Goal: Transaction & Acquisition: Subscribe to service/newsletter

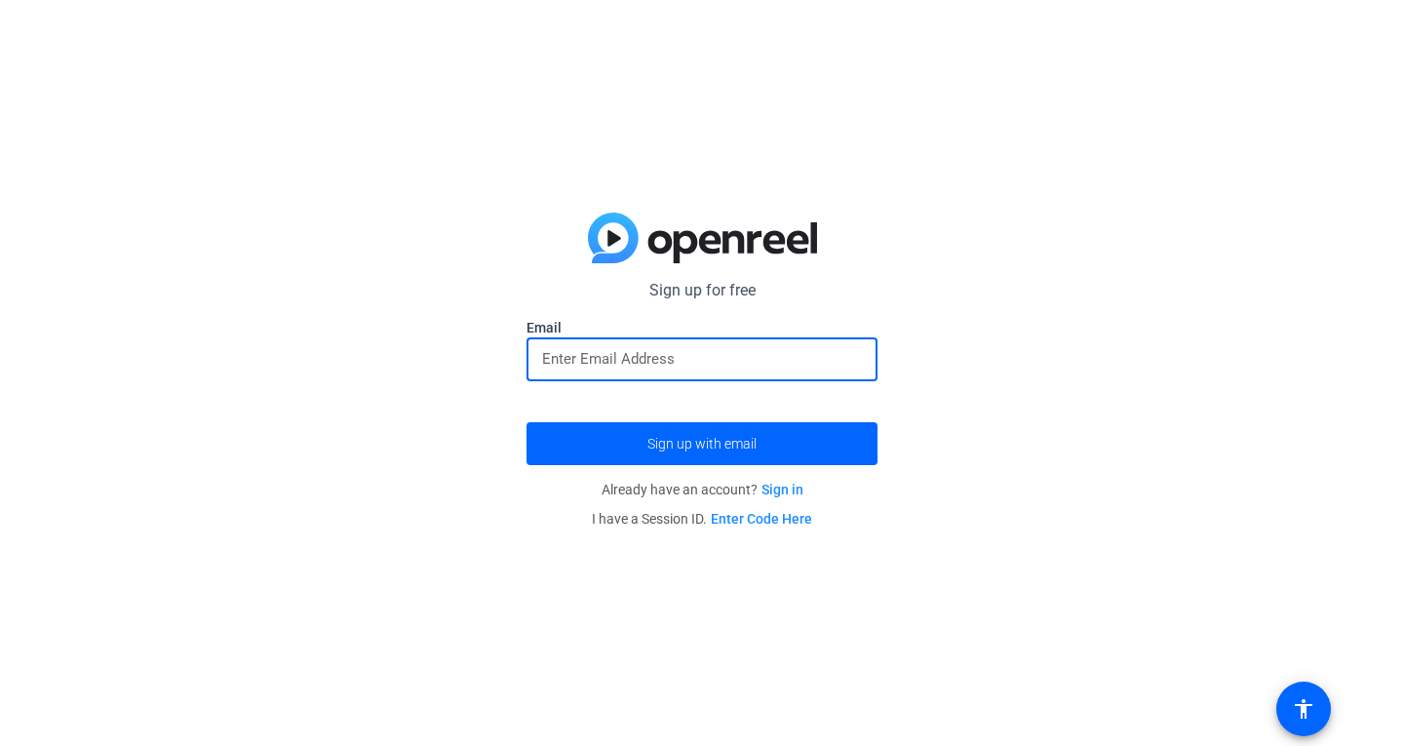
click at [570, 362] on input "email" at bounding box center [702, 358] width 320 height 23
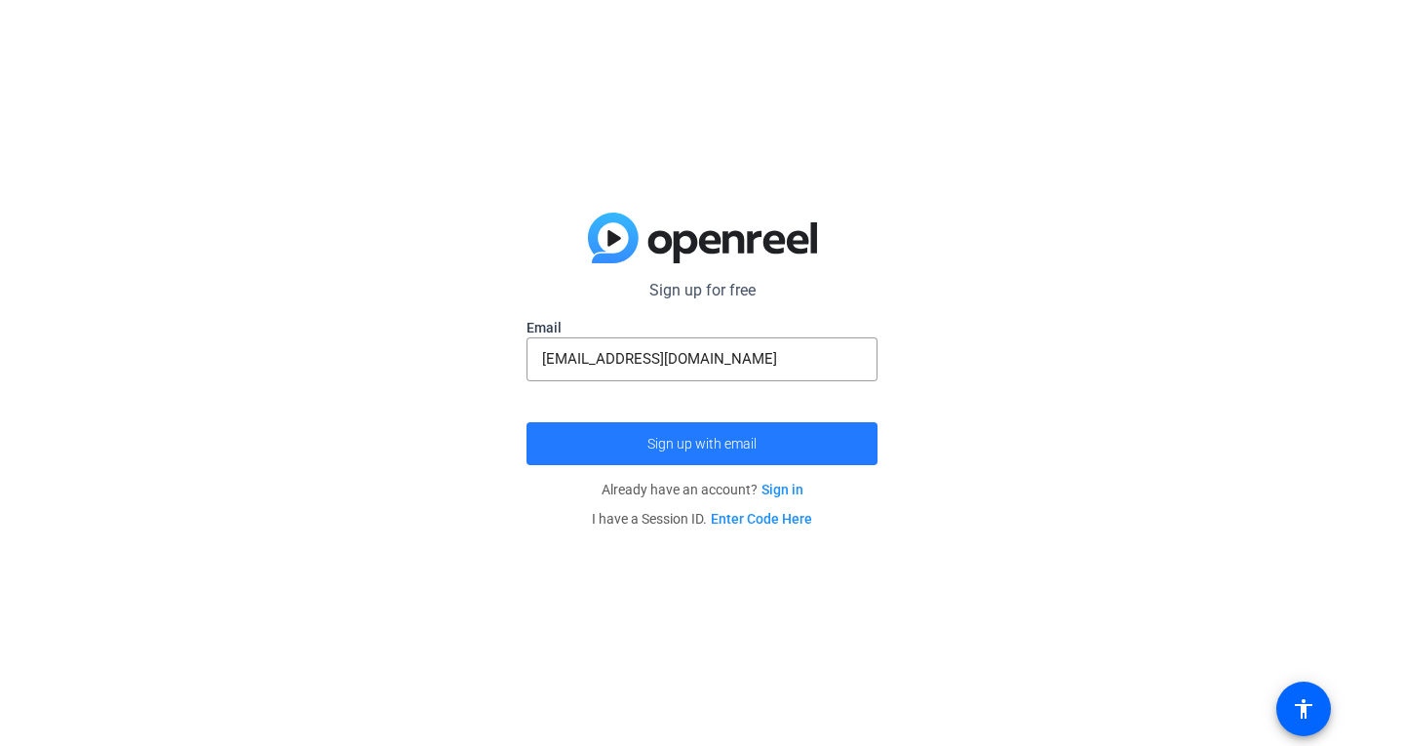
click at [663, 444] on span "Sign up with email" at bounding box center [701, 444] width 109 height 0
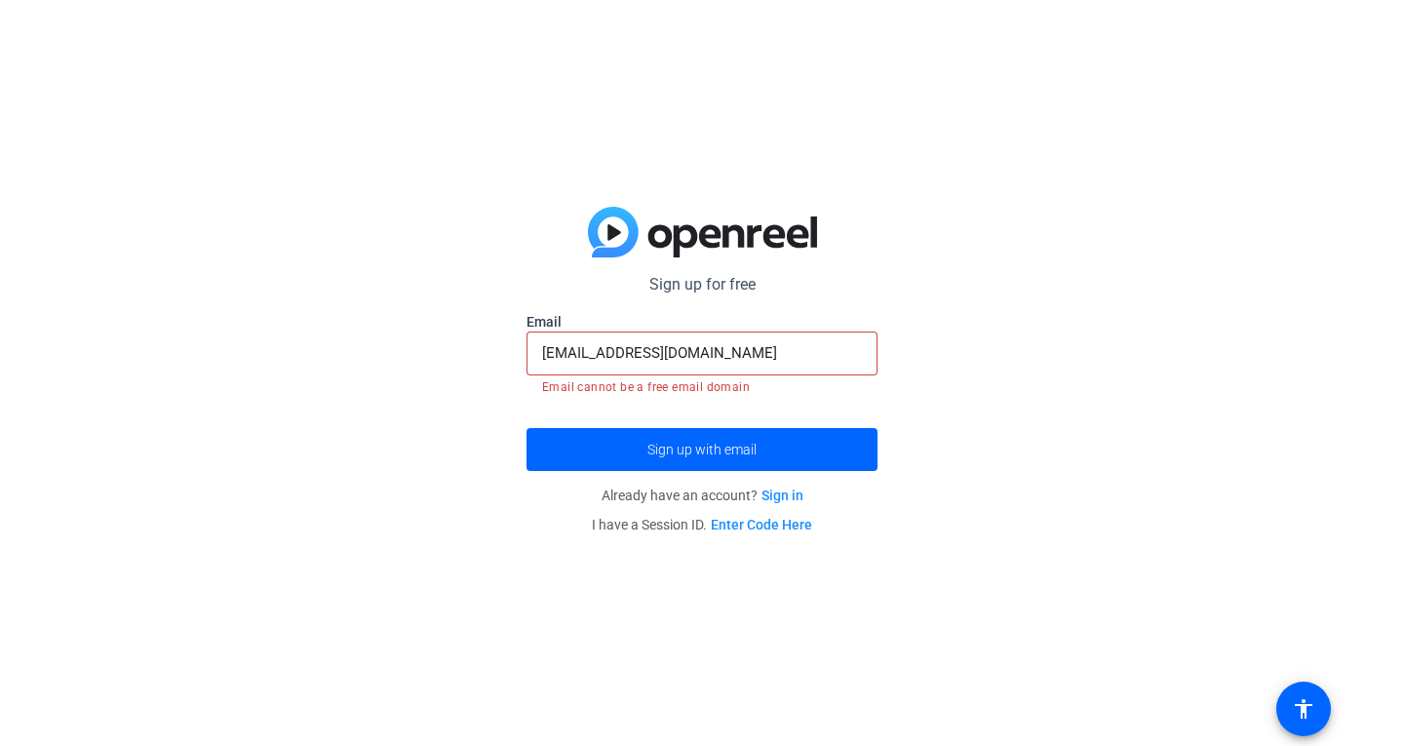
click at [762, 368] on div "[EMAIL_ADDRESS][DOMAIN_NAME]" at bounding box center [702, 354] width 320 height 44
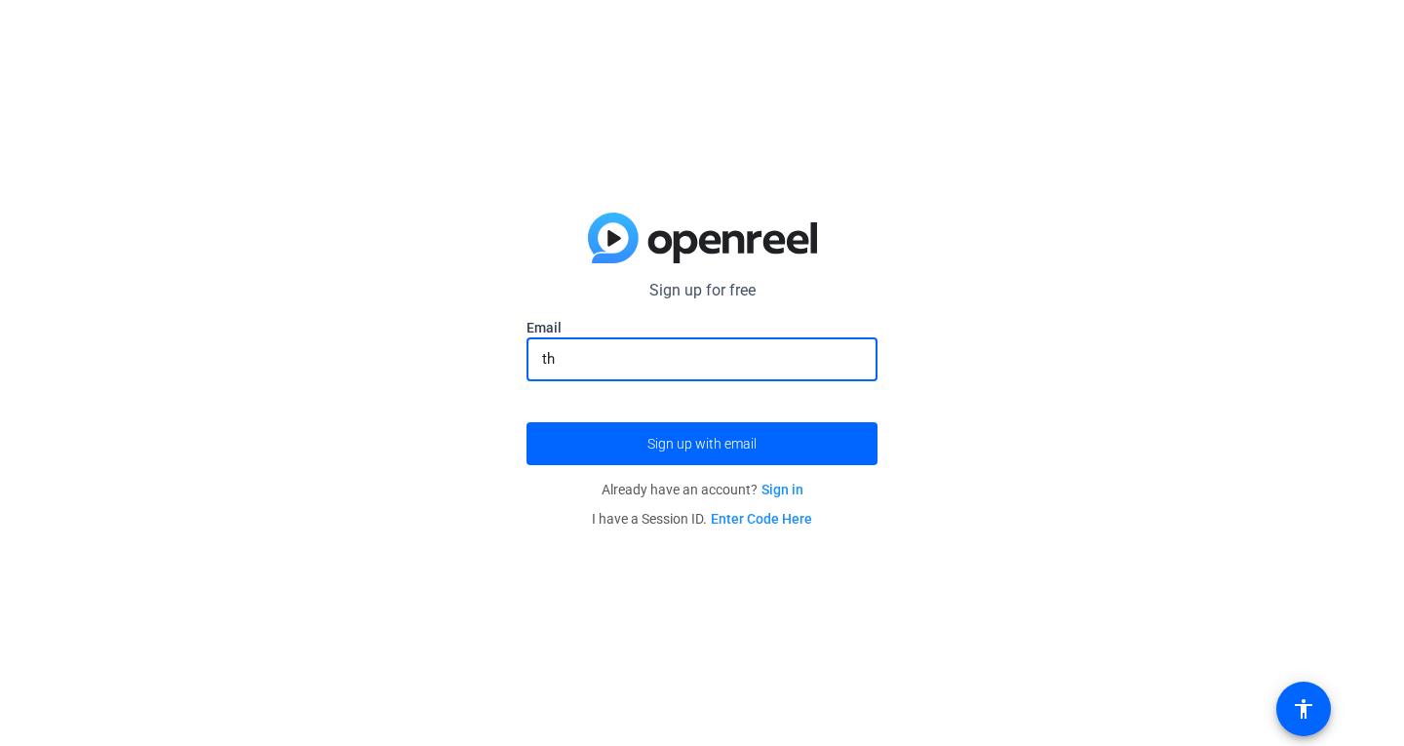
type input "t"
click at [527, 422] on button "Sign up with email" at bounding box center [702, 443] width 351 height 43
type input "s"
type input "[EMAIL_ADDRESS][DOMAIN_NAME]"
click at [527, 422] on button "Sign up with email" at bounding box center [702, 443] width 351 height 43
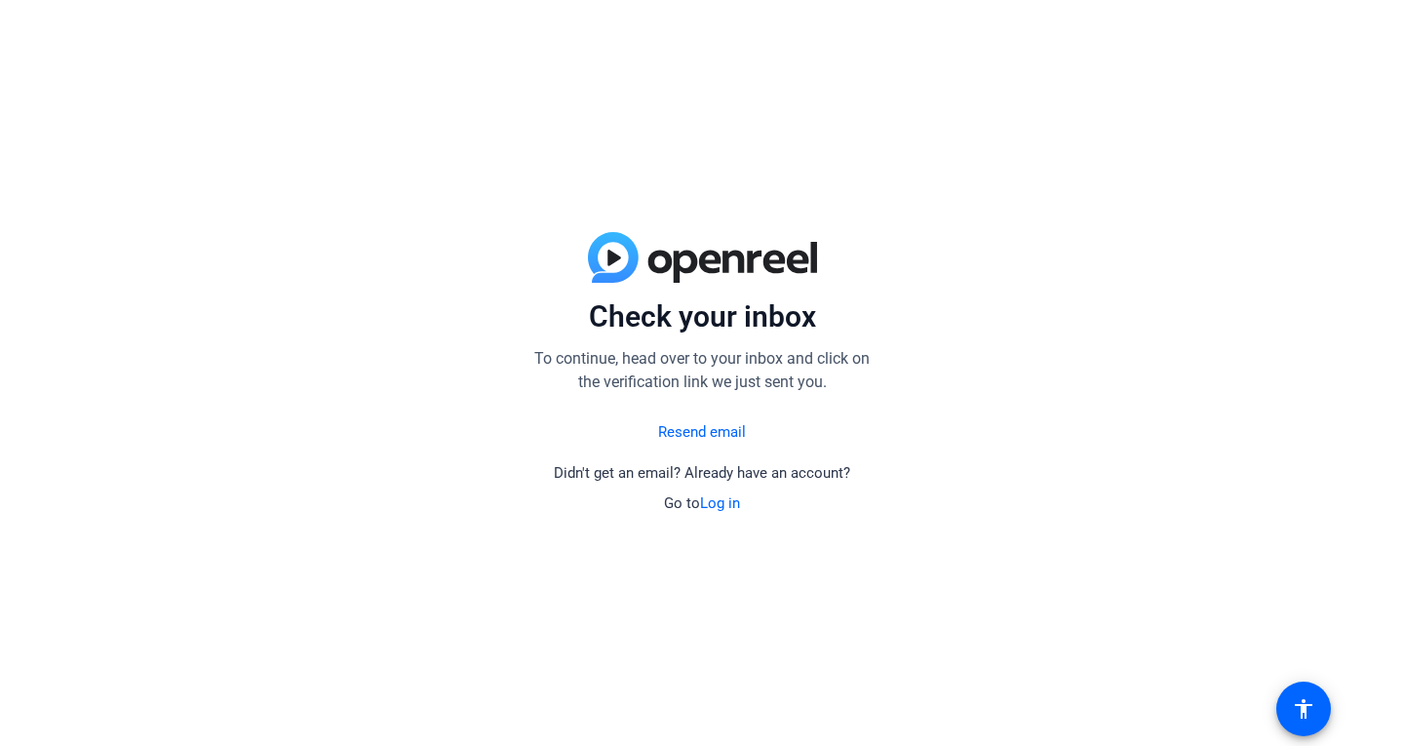
click at [673, 426] on link "Resend email" at bounding box center [702, 432] width 88 height 22
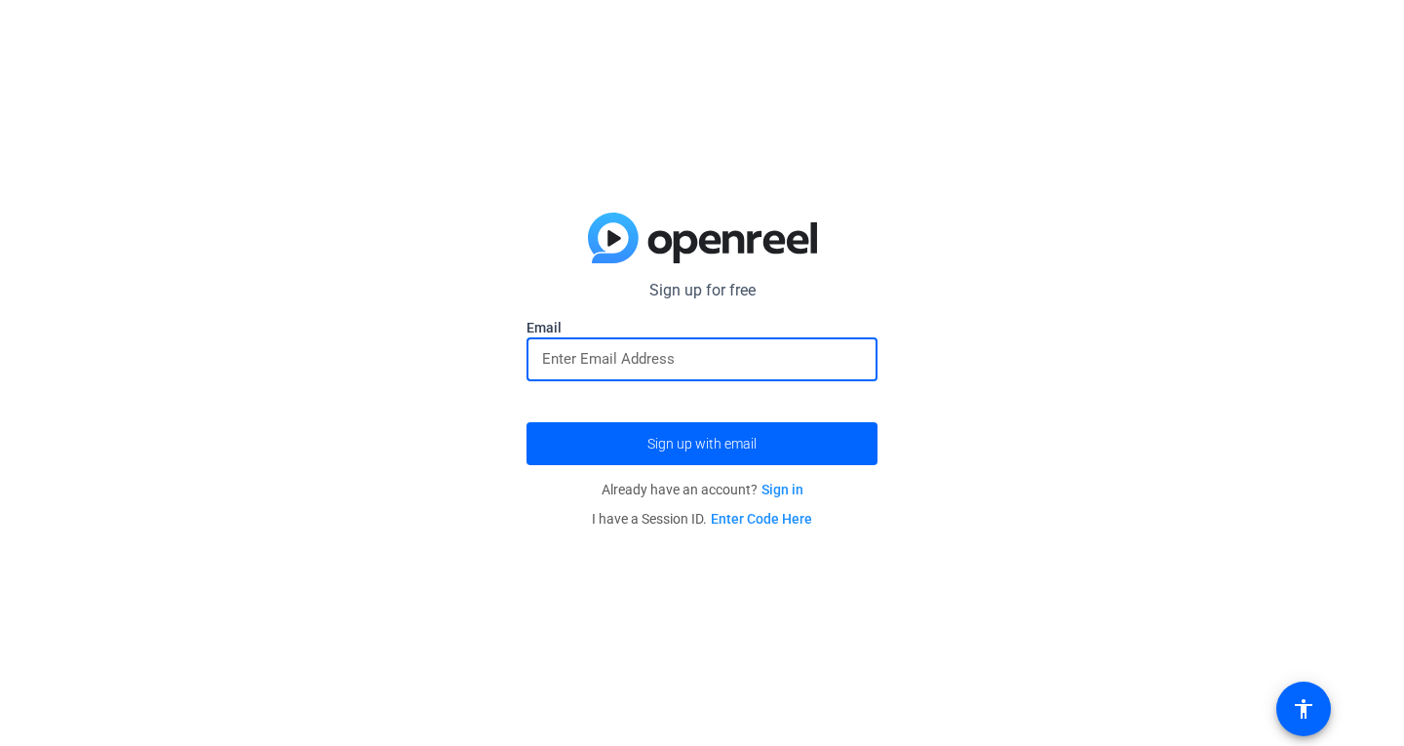
click at [643, 367] on input "email" at bounding box center [702, 358] width 320 height 23
type input "[EMAIL_ADDRESS][DOMAIN_NAME]"
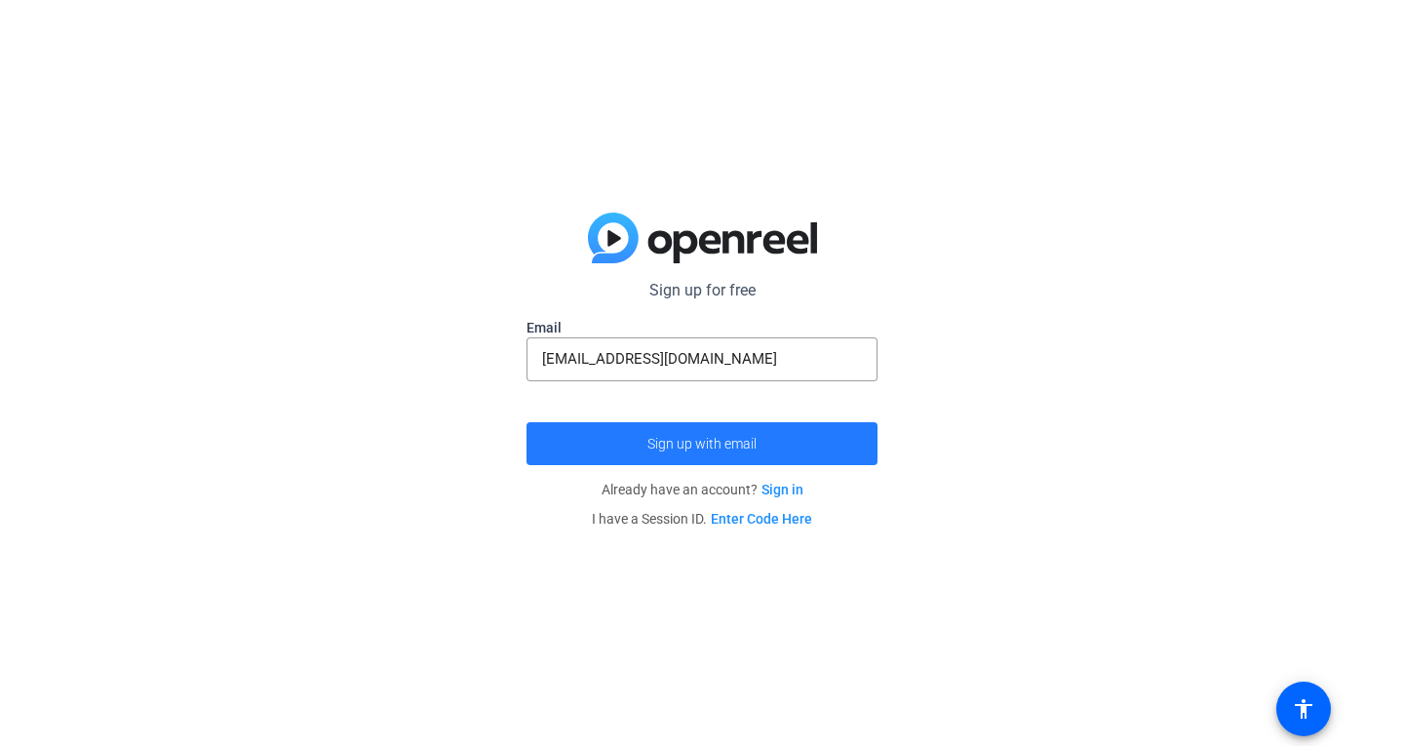
click at [682, 429] on span "submit" at bounding box center [702, 443] width 351 height 47
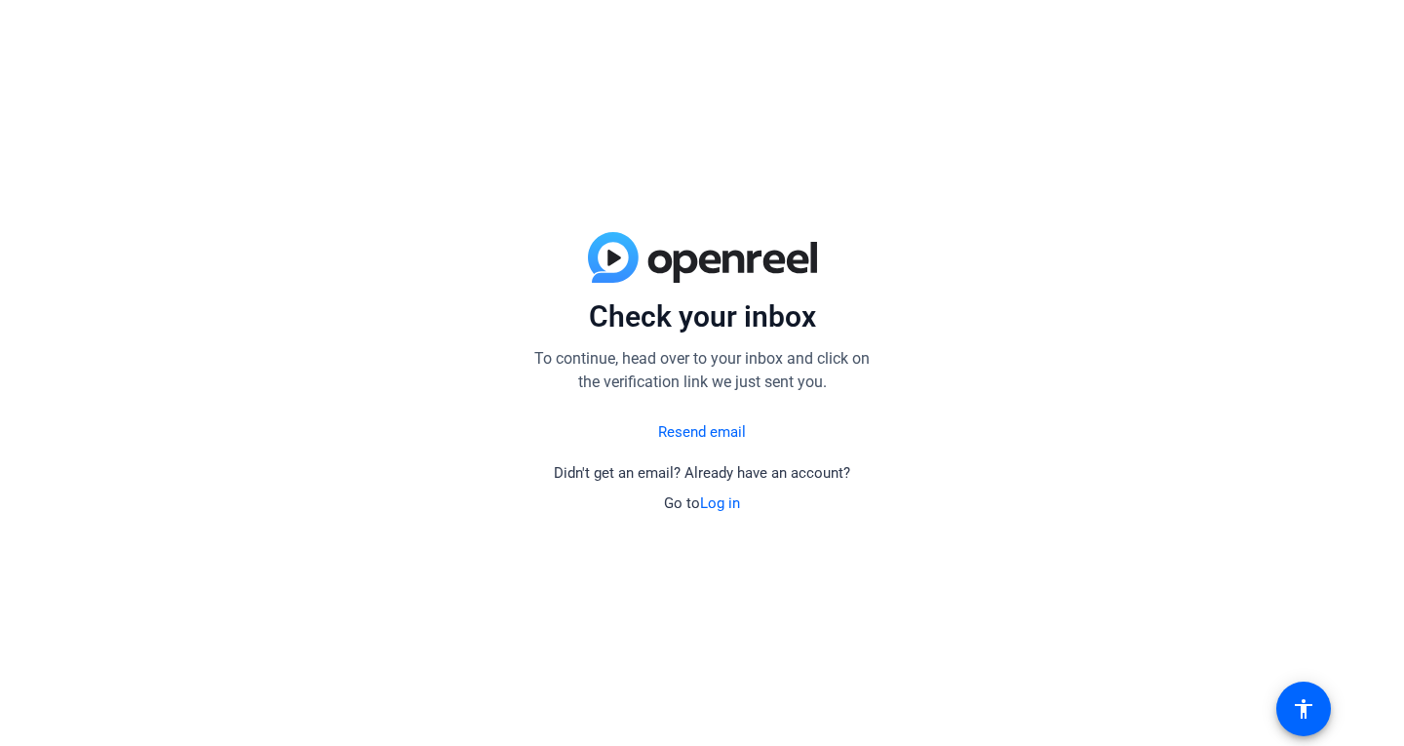
click at [723, 507] on link "Log in" at bounding box center [720, 503] width 40 height 18
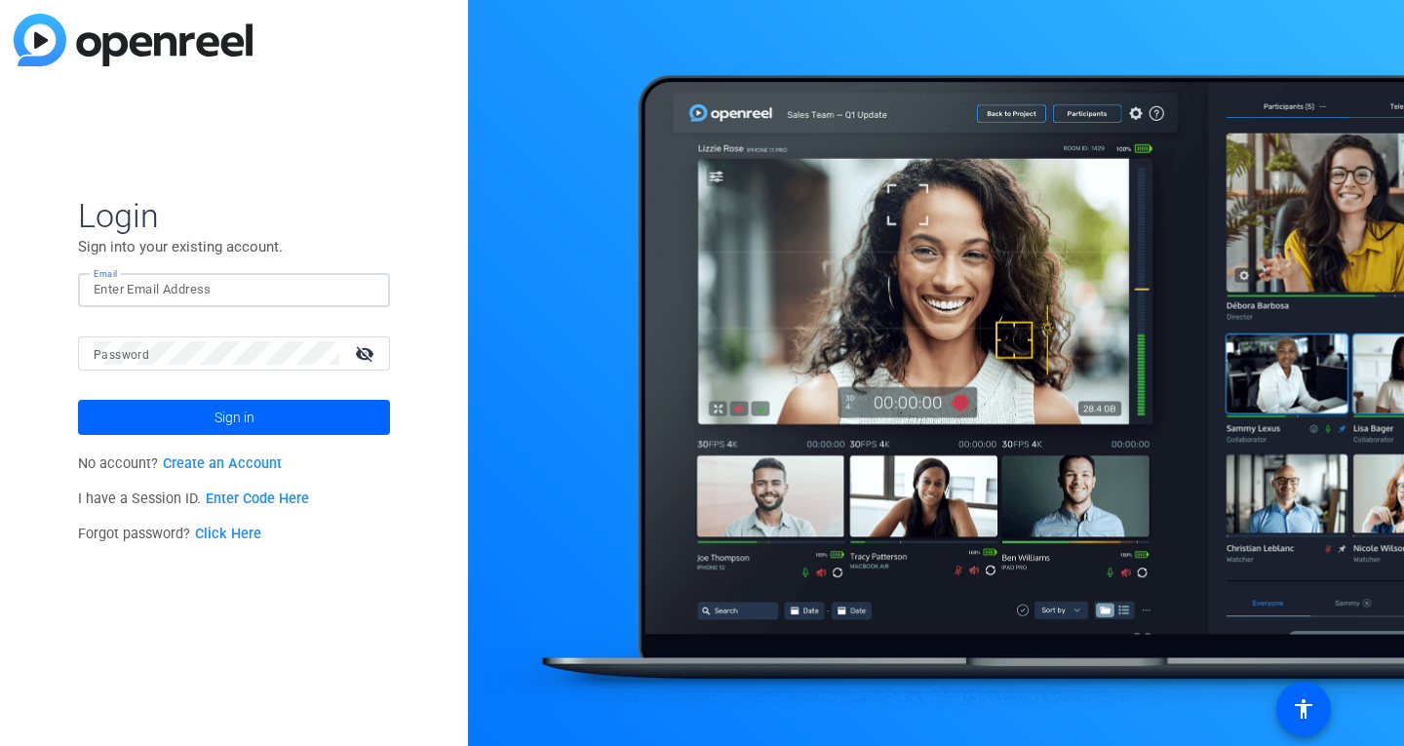
click at [235, 296] on input "Email" at bounding box center [234, 289] width 281 height 23
click at [235, 468] on link "Create an Account" at bounding box center [222, 463] width 119 height 17
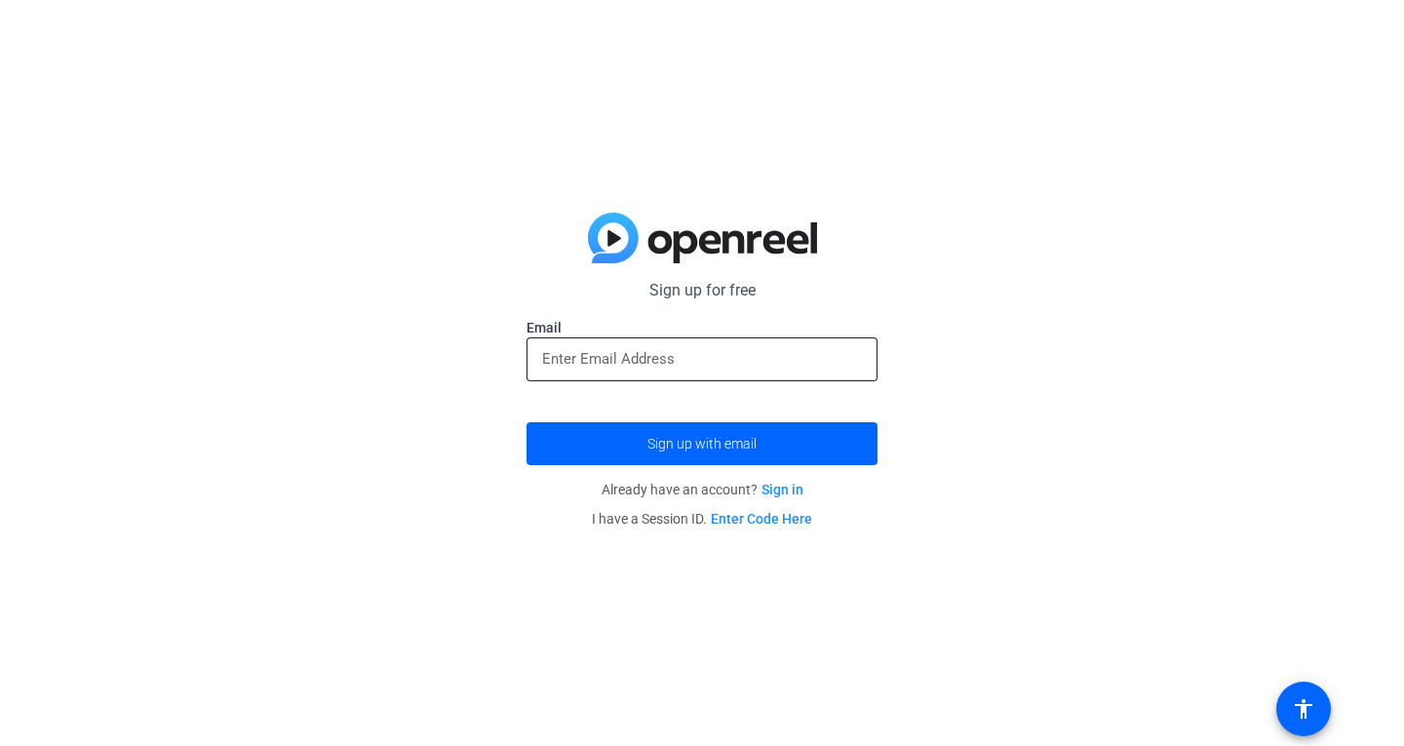
click at [722, 355] on input "email" at bounding box center [702, 358] width 320 height 23
type input "s"
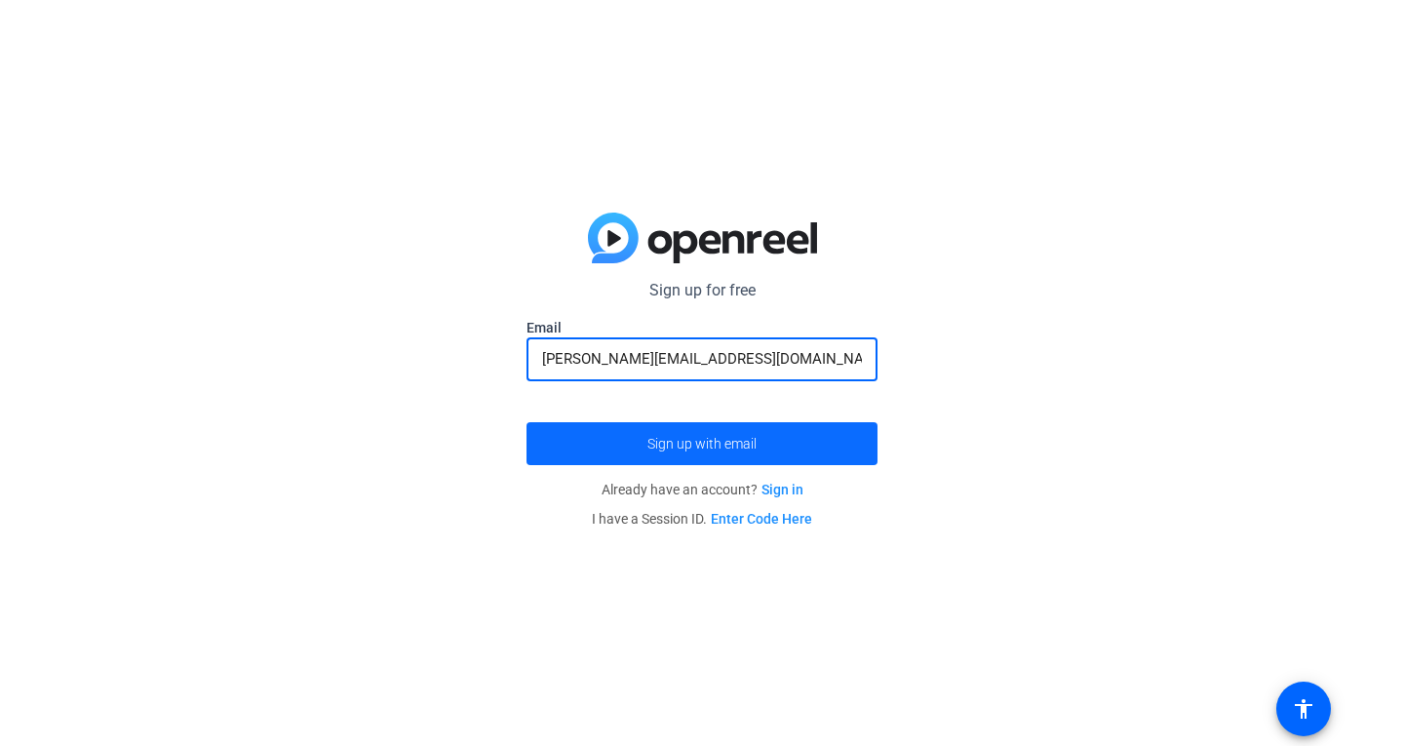
type input "[PERSON_NAME][EMAIL_ADDRESS][DOMAIN_NAME]"
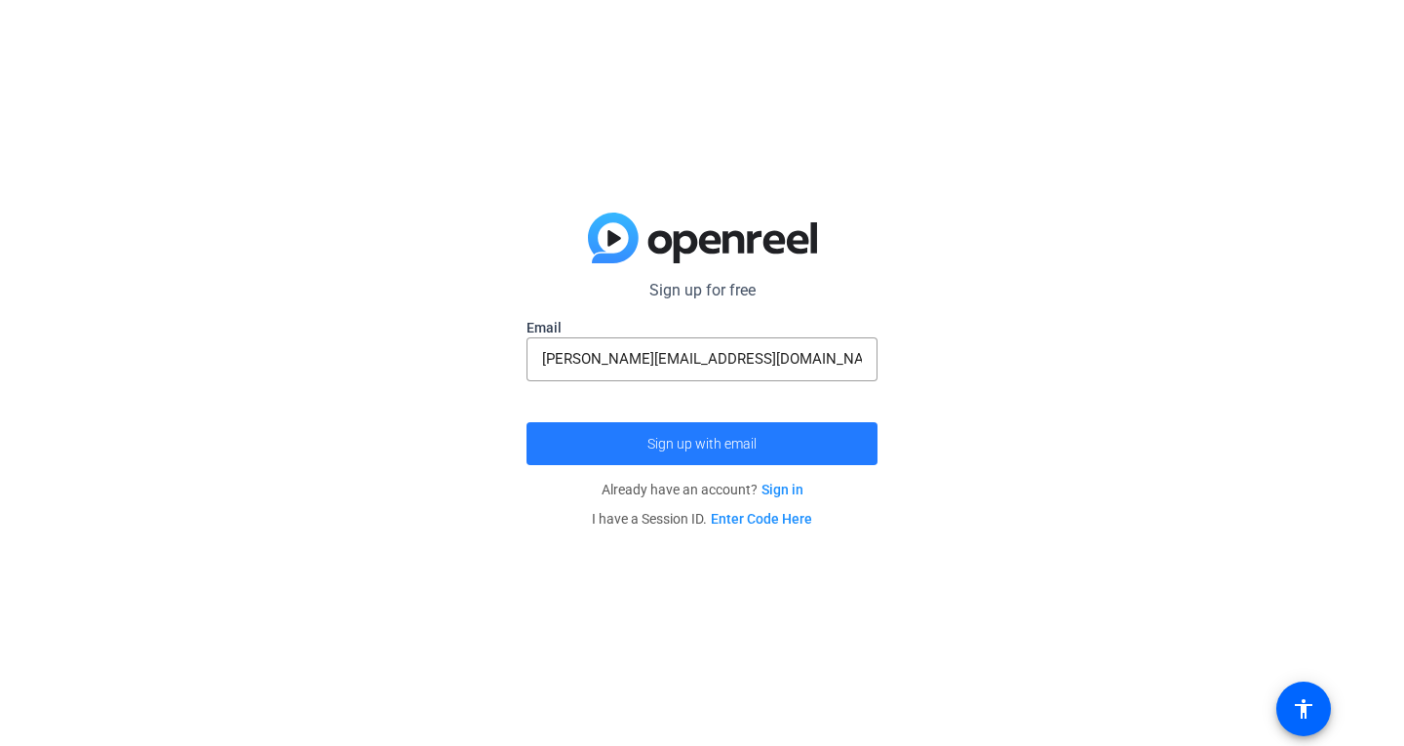
click at [664, 463] on span "submit" at bounding box center [702, 443] width 351 height 47
